Goal: Task Accomplishment & Management: Use online tool/utility

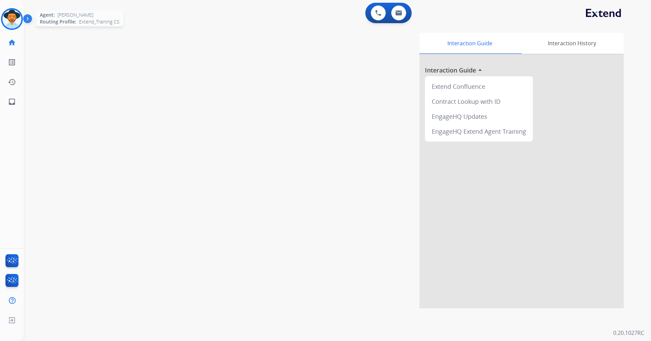
click at [19, 18] on img at bounding box center [11, 19] width 19 height 19
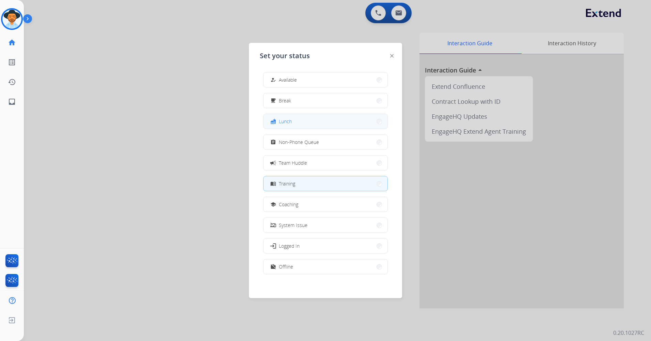
click at [319, 126] on button "fastfood Lunch" at bounding box center [326, 121] width 124 height 15
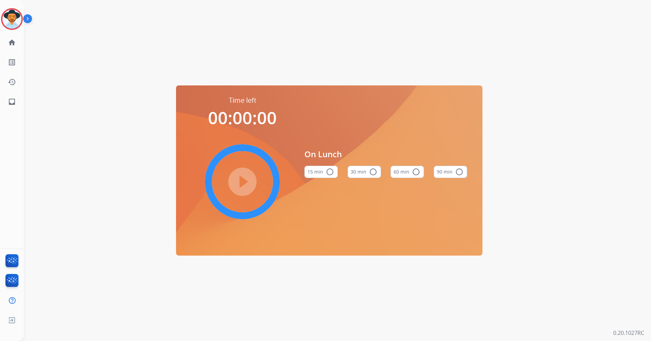
click at [376, 169] on button "30 min radio_button_unchecked" at bounding box center [364, 172] width 33 height 12
